Goal: Information Seeking & Learning: Check status

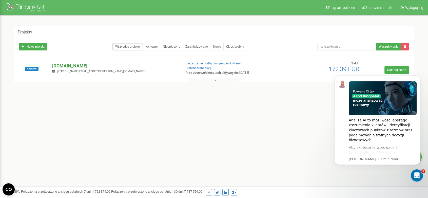
click at [68, 68] on p "[DOMAIN_NAME]" at bounding box center [114, 66] width 125 height 7
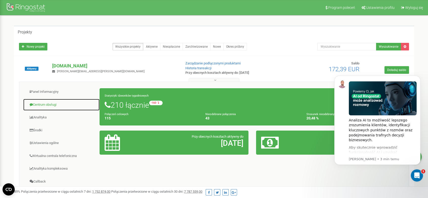
click at [57, 100] on link "Centrum obsługi" at bounding box center [61, 105] width 77 height 12
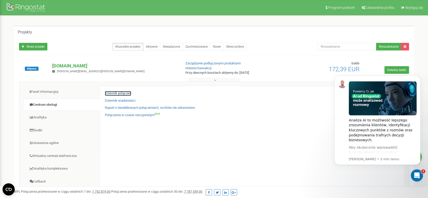
click at [117, 92] on link "Dziennik połączeń" at bounding box center [118, 93] width 26 height 5
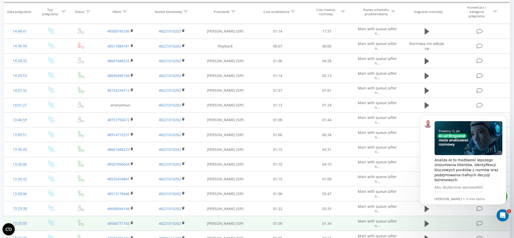
scroll to position [169, 0]
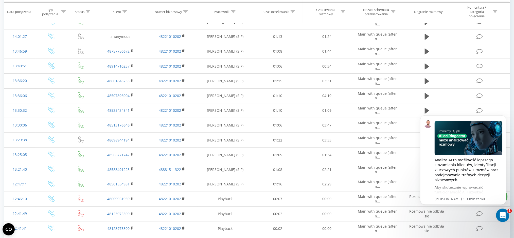
drag, startPoint x: 500, startPoint y: 217, endPoint x: 899, endPoint y: 351, distance: 420.6
click at [499, 218] on div "Otwórz komunikator Intercom" at bounding box center [501, 214] width 17 height 17
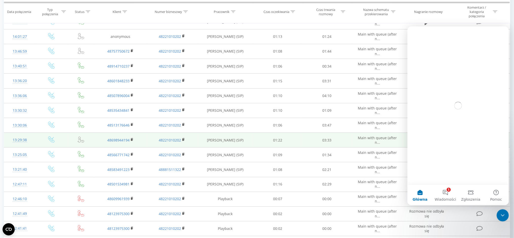
scroll to position [0, 0]
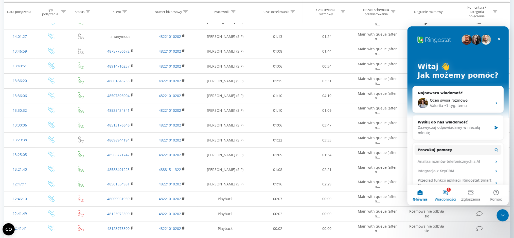
click at [439, 188] on button "1 Wiadomości" at bounding box center [444, 194] width 25 height 20
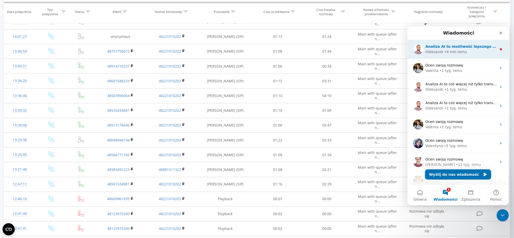
click at [452, 50] on div "• 4 min temu" at bounding box center [455, 51] width 23 height 5
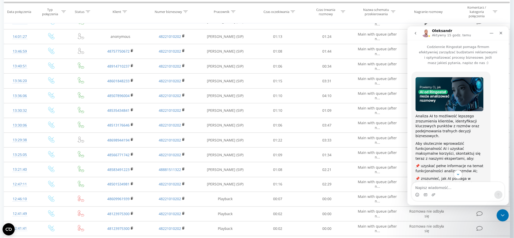
click at [417, 37] on button "go back" at bounding box center [415, 33] width 10 height 10
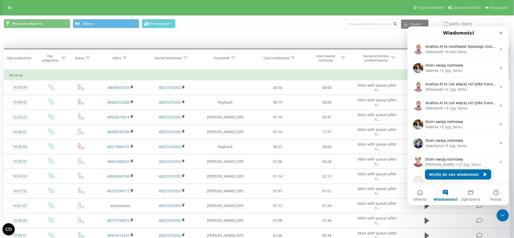
click at [213, 47] on div at bounding box center [257, 48] width 506 height 4
click at [500, 36] on div "Zamknij" at bounding box center [500, 32] width 9 height 9
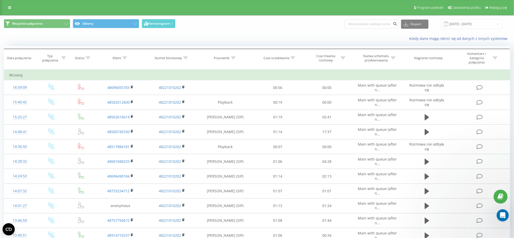
click at [301, 28] on div "Wszystkie połączenia Główny Harmonogram Eksport .csv .xls .xlsx 21.07.2025 - 21…" at bounding box center [257, 24] width 506 height 10
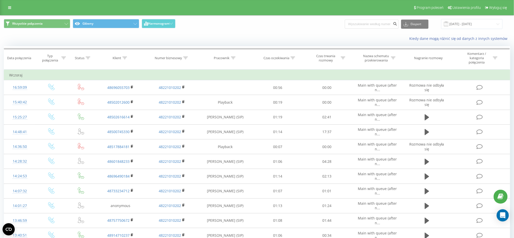
click at [9, 8] on icon at bounding box center [9, 8] width 3 height 4
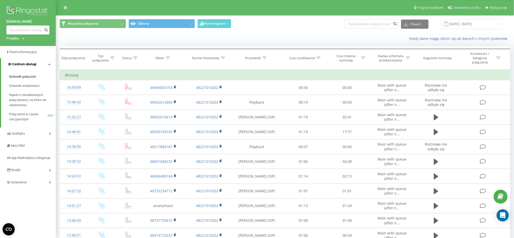
click at [42, 66] on link "Centrum obsługi" at bounding box center [28, 64] width 55 height 12
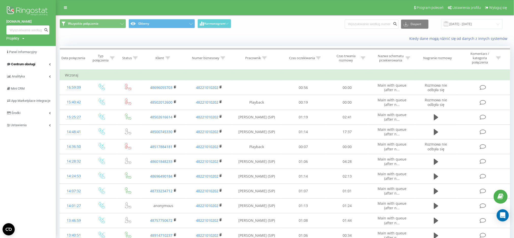
click at [18, 63] on span "Centrum obsługi" at bounding box center [23, 64] width 24 height 4
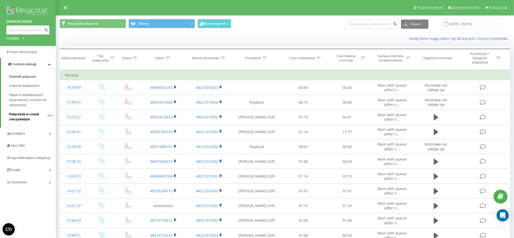
click at [29, 115] on span "Połączenia w czasie rzeczywistym" at bounding box center [28, 117] width 39 height 10
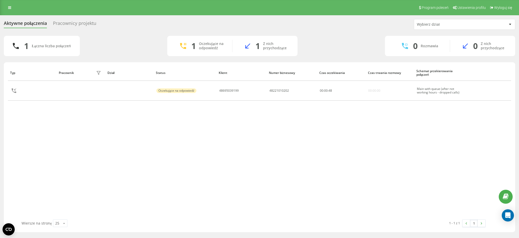
click at [222, 123] on div "Typ Pracownik filtra Dział Status Klient Numer biznesowy Czas oczekiwania Czas …" at bounding box center [259, 142] width 503 height 154
